Goal: Find specific page/section: Find specific page/section

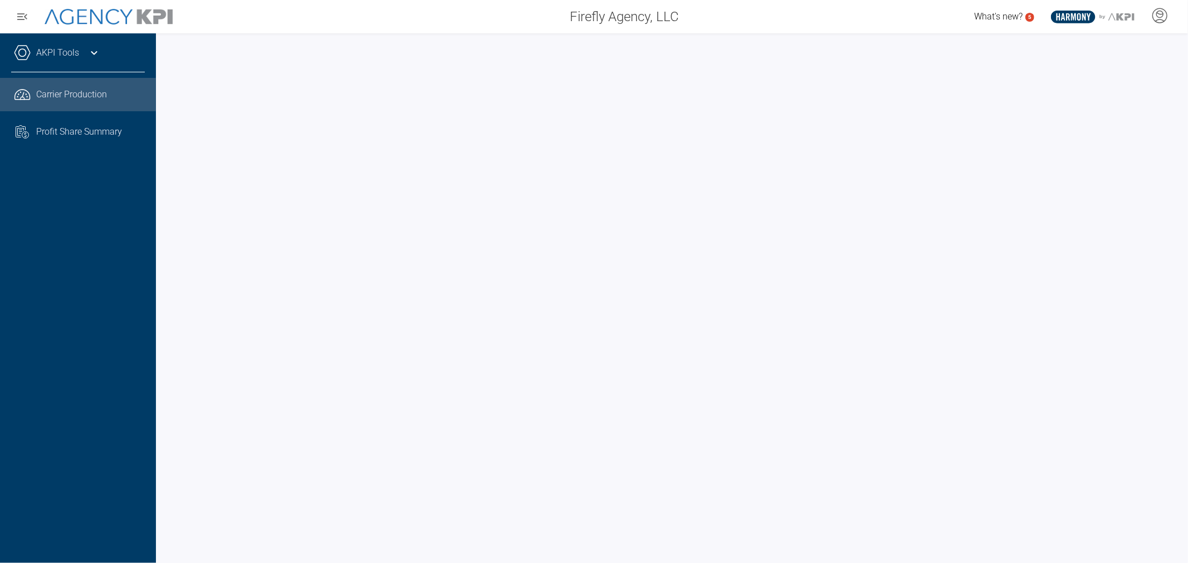
click at [97, 57] on icon at bounding box center [93, 52] width 13 height 13
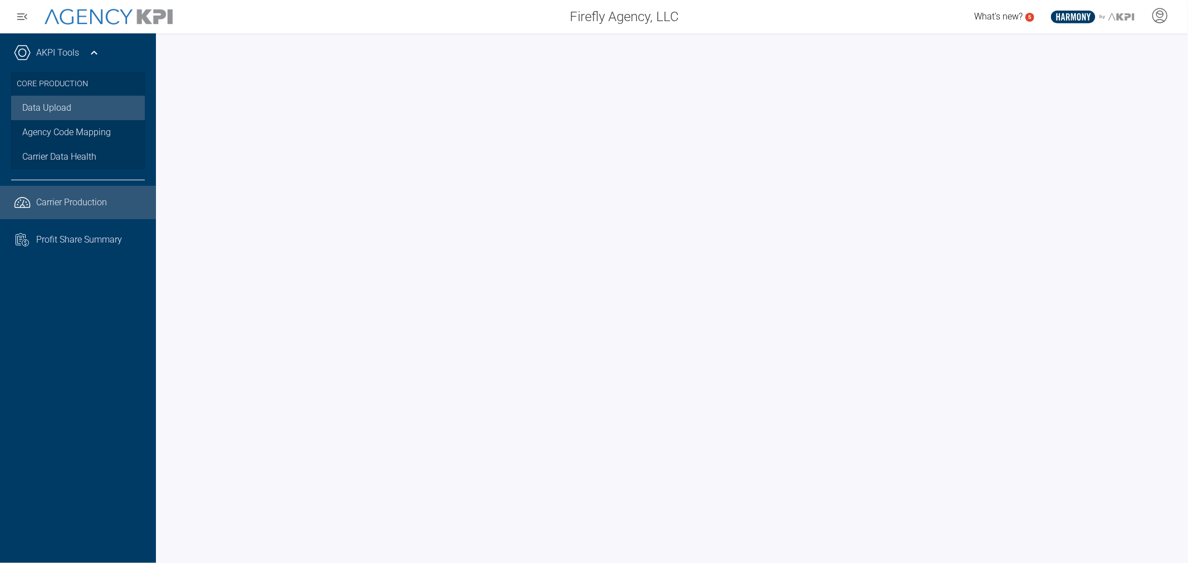
click at [60, 103] on link "Data Upload" at bounding box center [78, 108] width 134 height 24
